Goal: Task Accomplishment & Management: Manage account settings

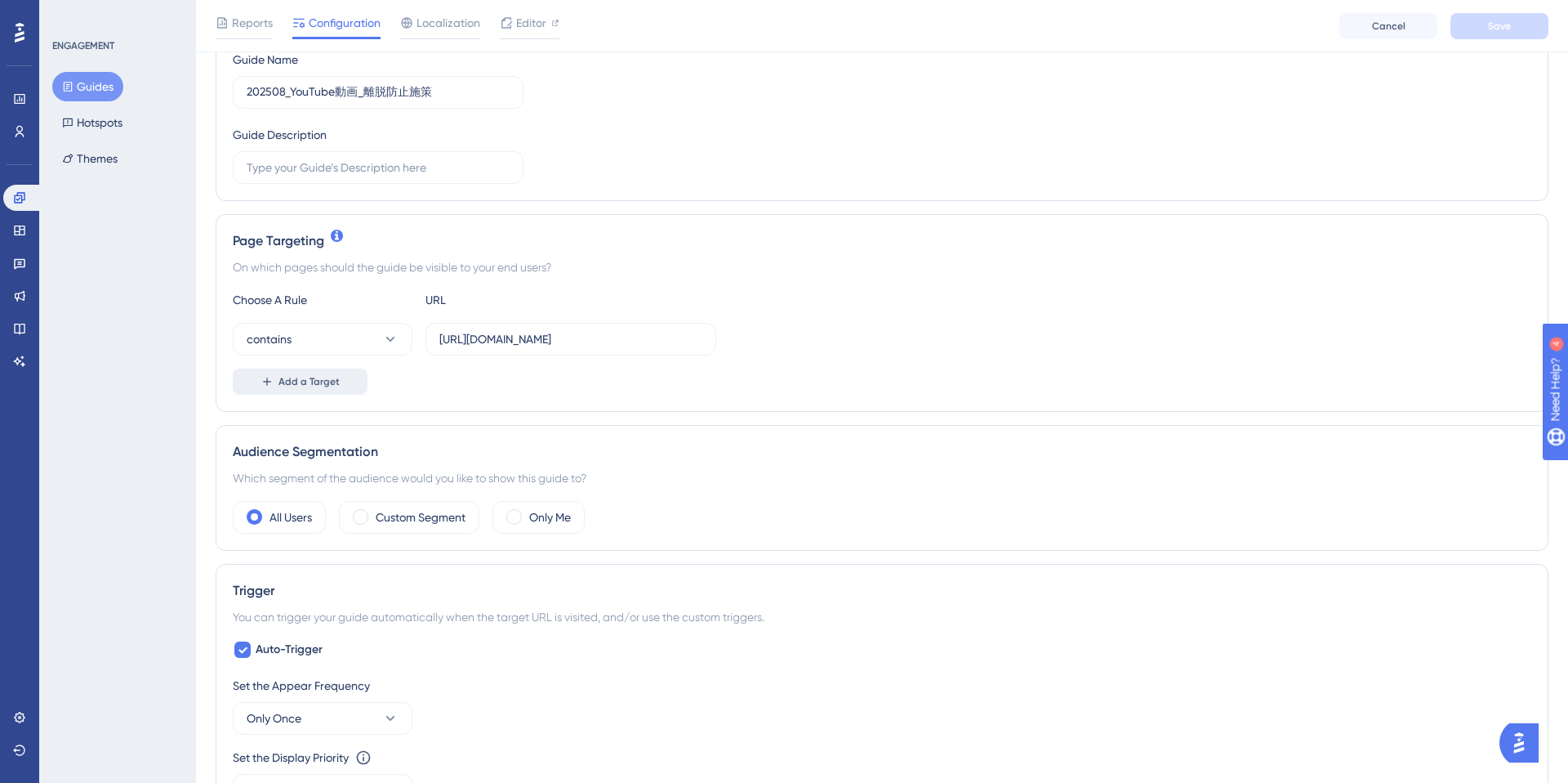
scroll to position [268, 0]
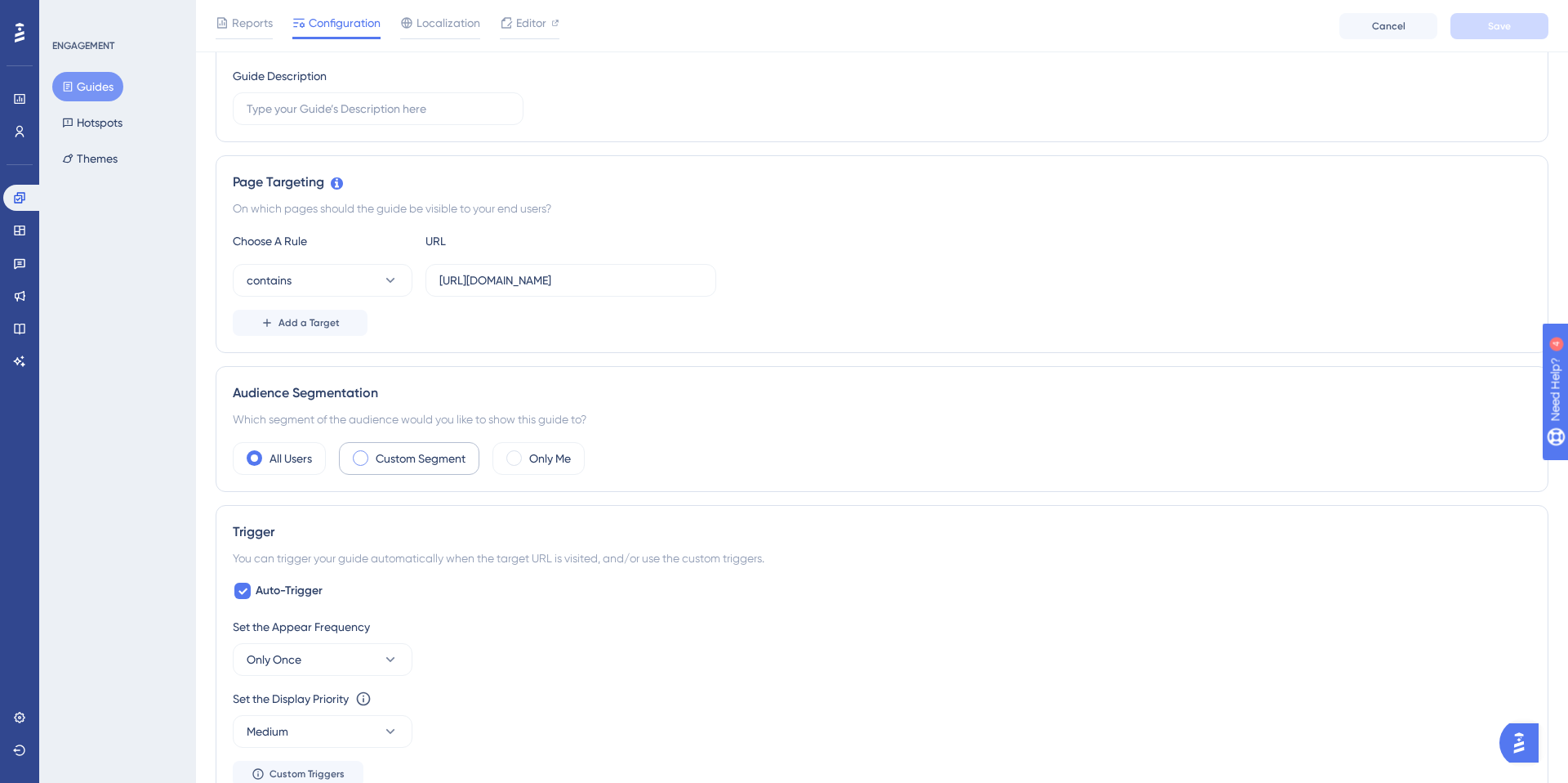
click at [411, 468] on div "Custom Segment" at bounding box center [409, 458] width 141 height 33
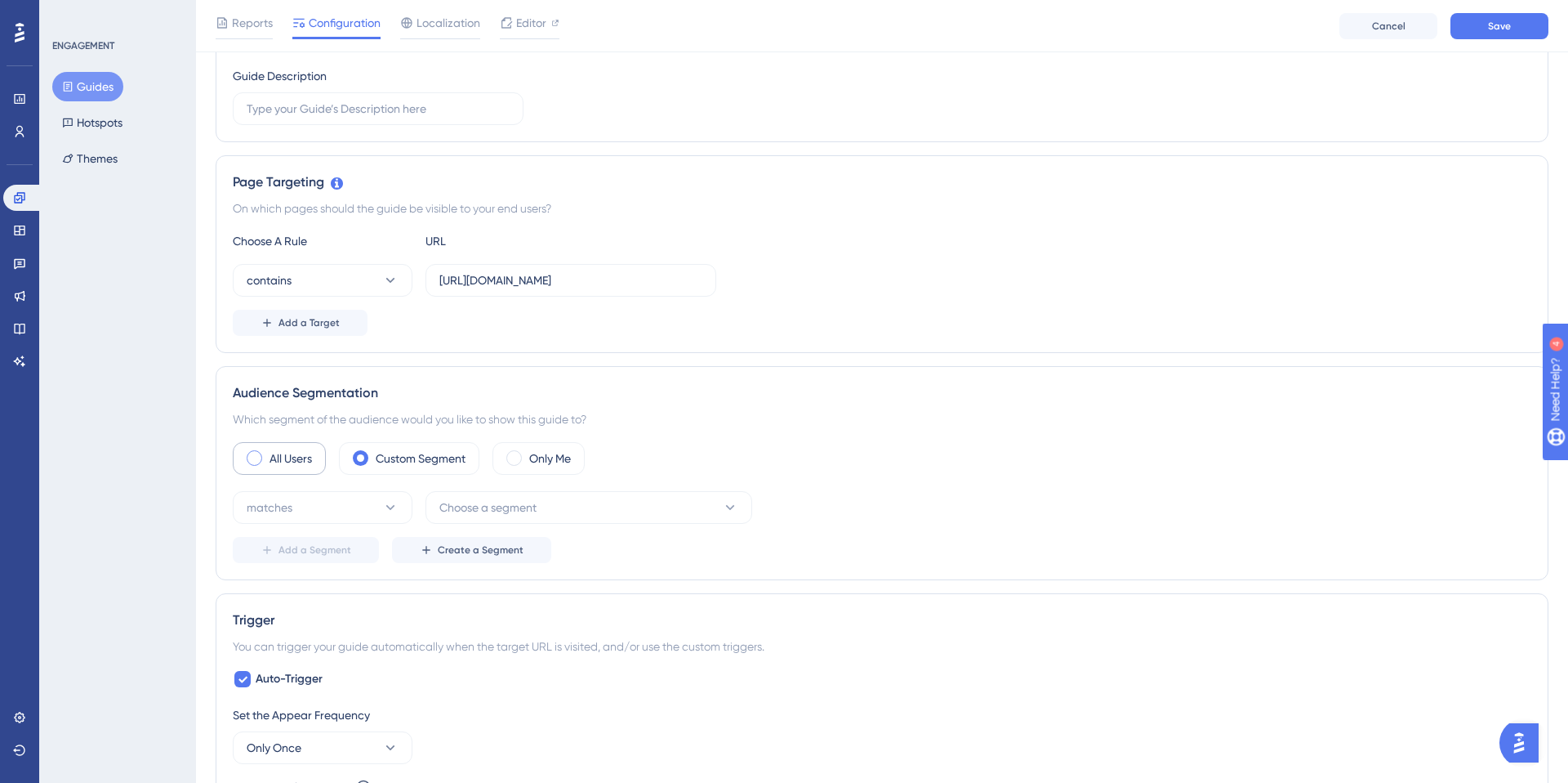
click at [308, 462] on label "All Users" at bounding box center [291, 459] width 43 height 20
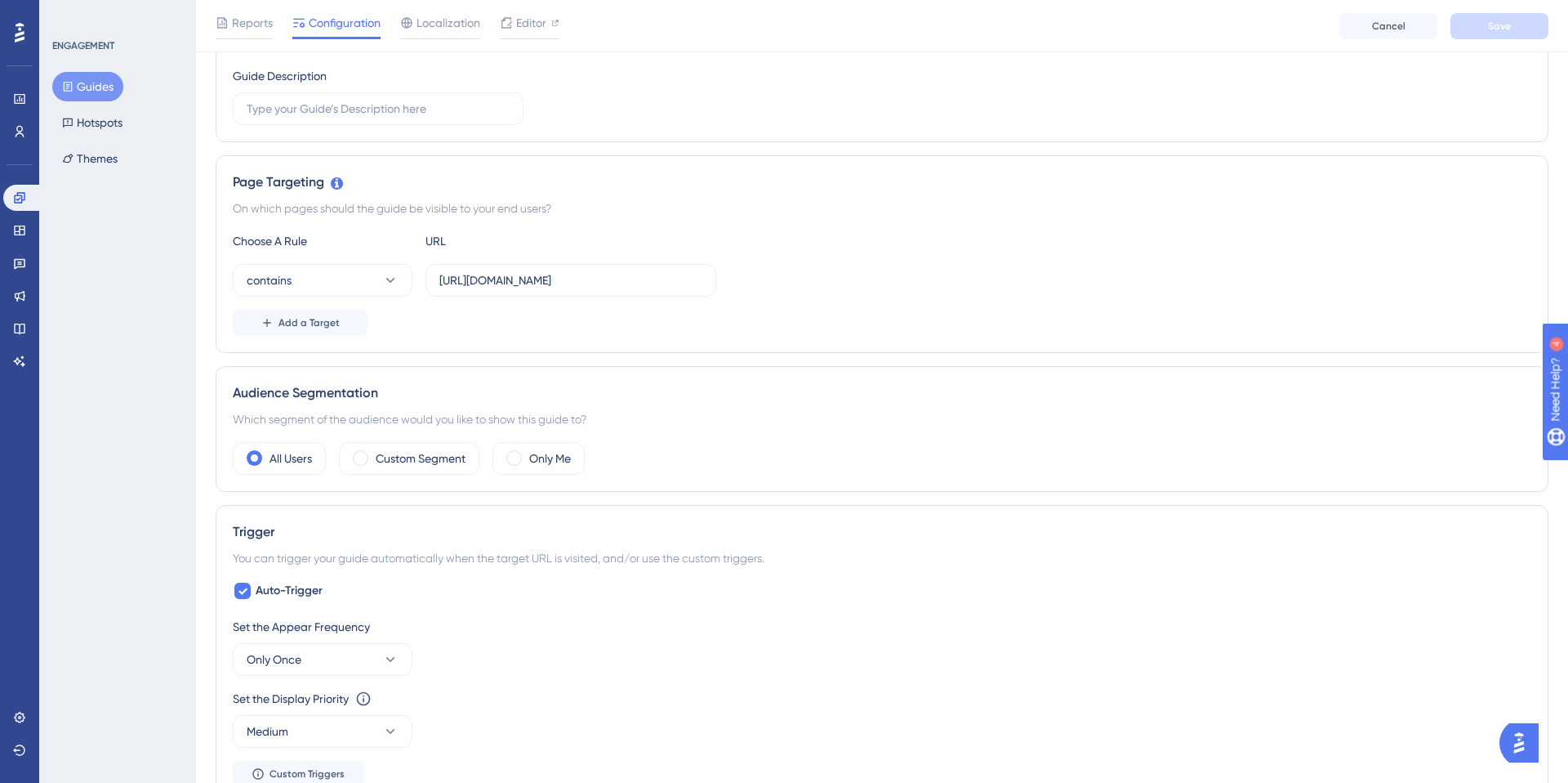
click at [164, 470] on div "ENGAGEMENT Guides Hotspots Themes" at bounding box center [117, 391] width 157 height 783
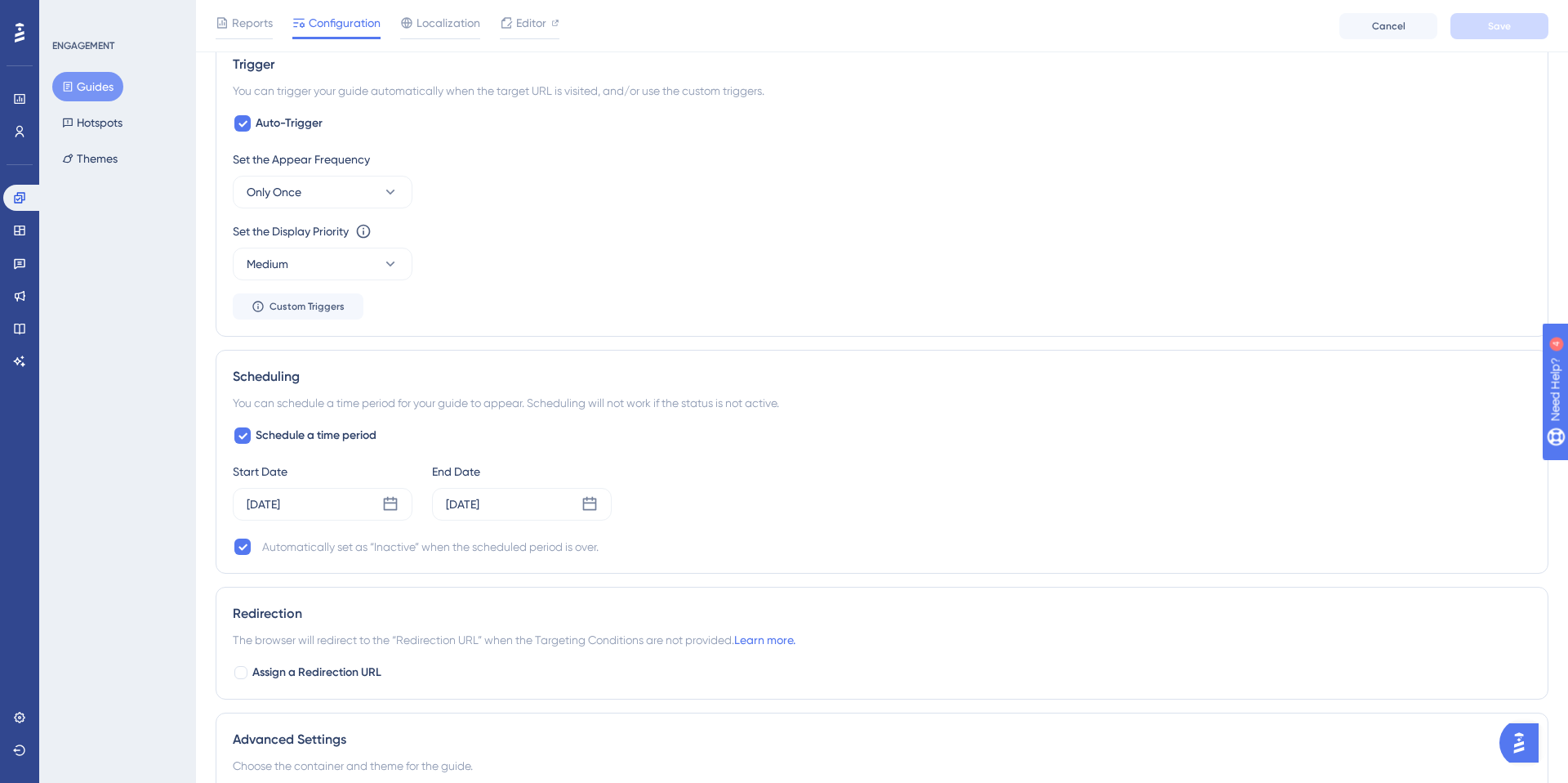
scroll to position [740, 0]
click at [519, 504] on div "[DATE]" at bounding box center [522, 500] width 180 height 33
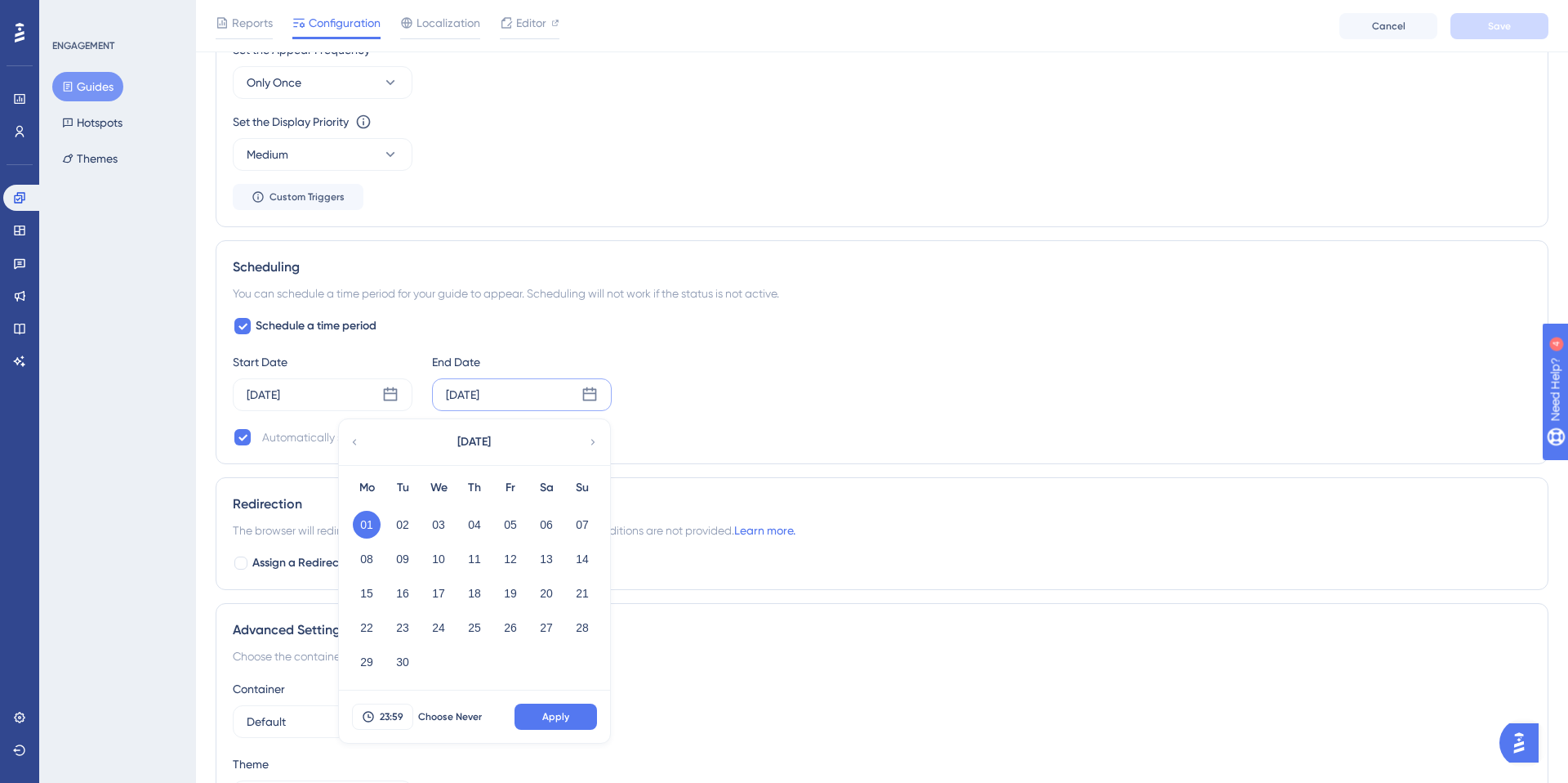
scroll to position [849, 0]
click at [34, 499] on div "Performance Users Engagement Widgets Feedback Product Updates Knowledge Base AI…" at bounding box center [19, 391] width 39 height 783
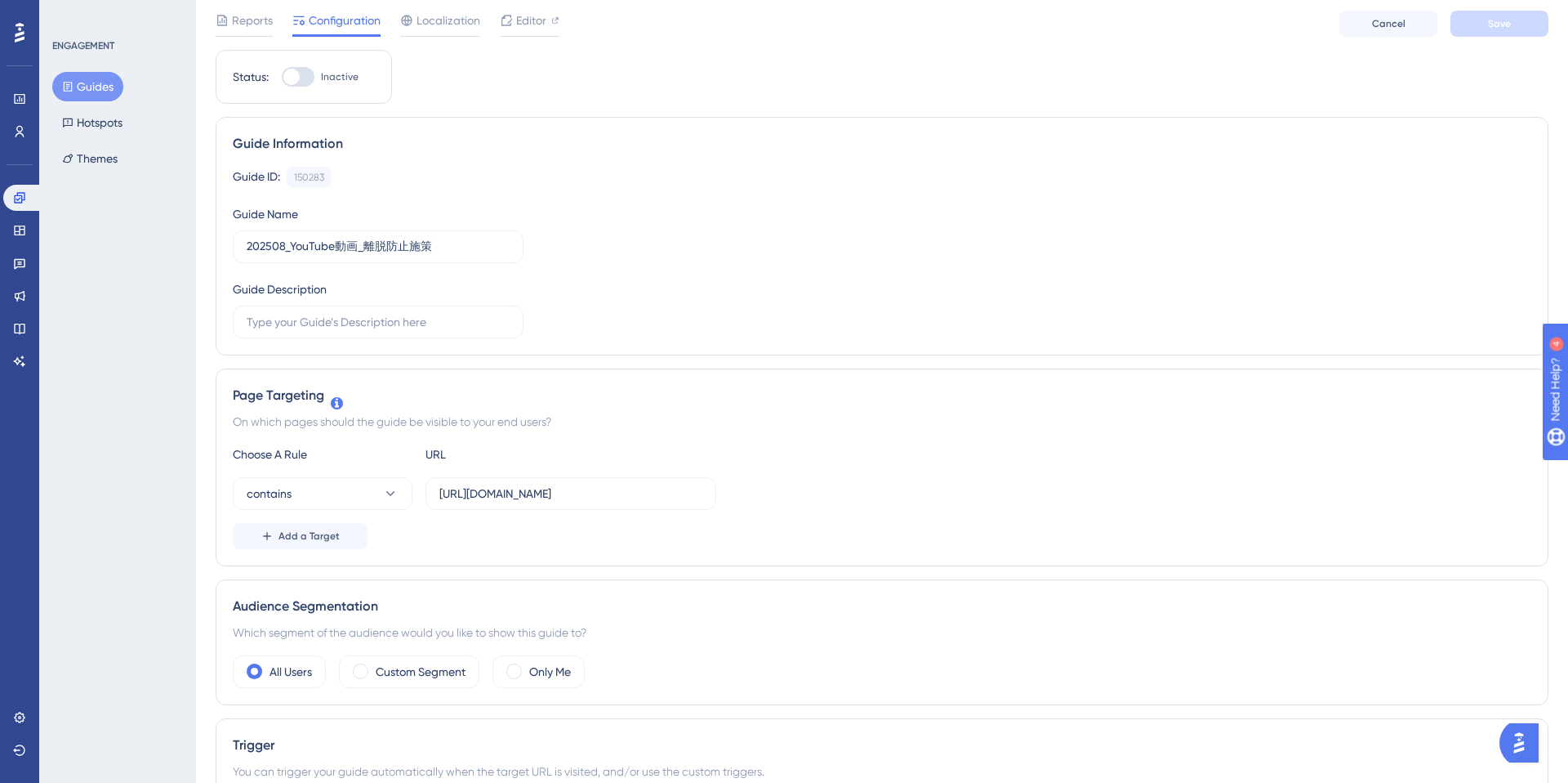
scroll to position [0, 0]
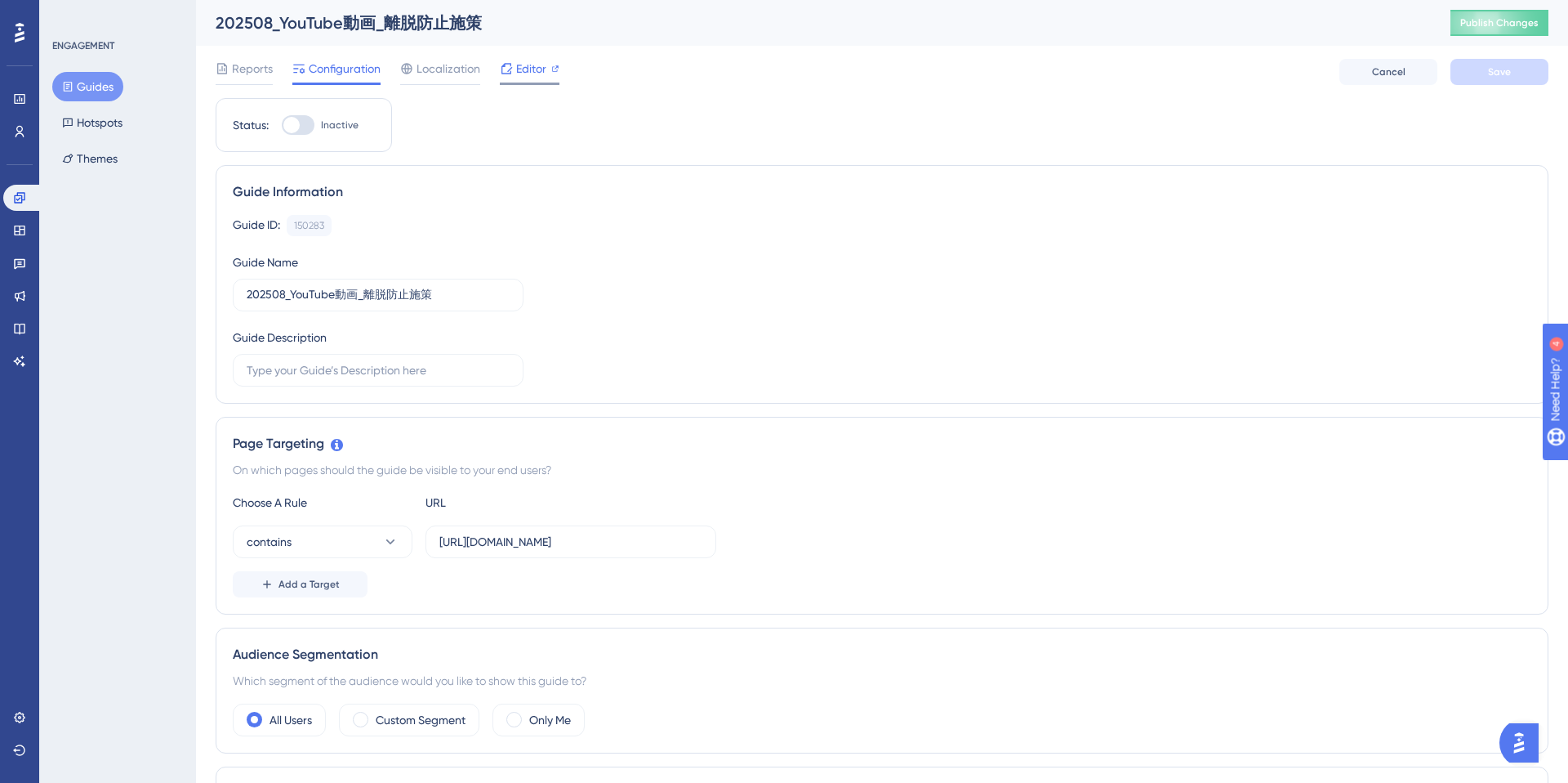
click at [533, 74] on span "Editor" at bounding box center [532, 69] width 30 height 20
click at [302, 126] on div at bounding box center [298, 125] width 33 height 20
click at [282, 126] on input "Inactive" at bounding box center [281, 125] width 1 height 1
checkbox input "true"
click at [1469, 78] on button "Save" at bounding box center [1500, 72] width 98 height 26
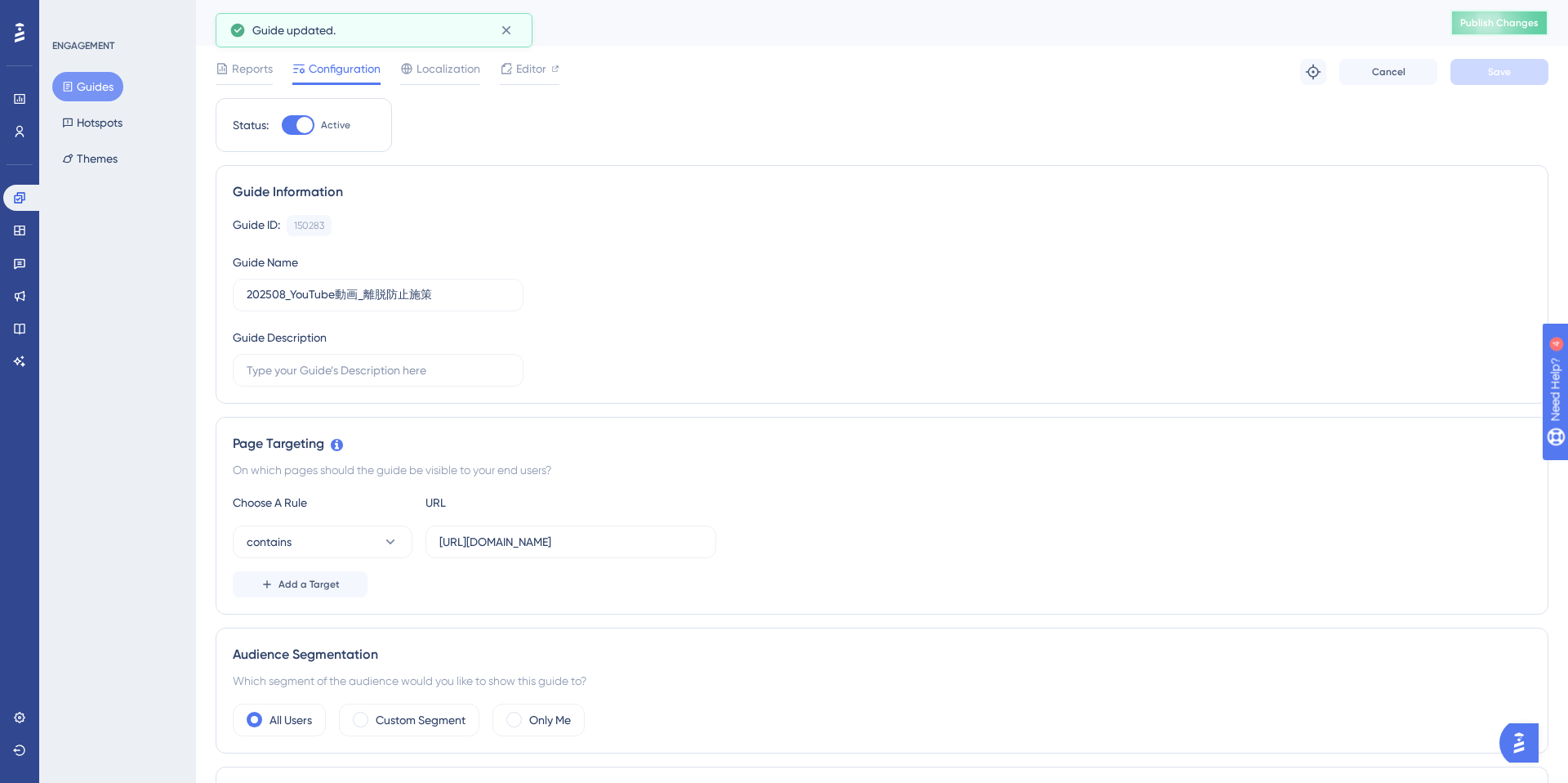
click at [0, 0] on button "Publish Changes" at bounding box center [0, 0] width 0 height 0
